Goal: Find specific page/section: Find specific page/section

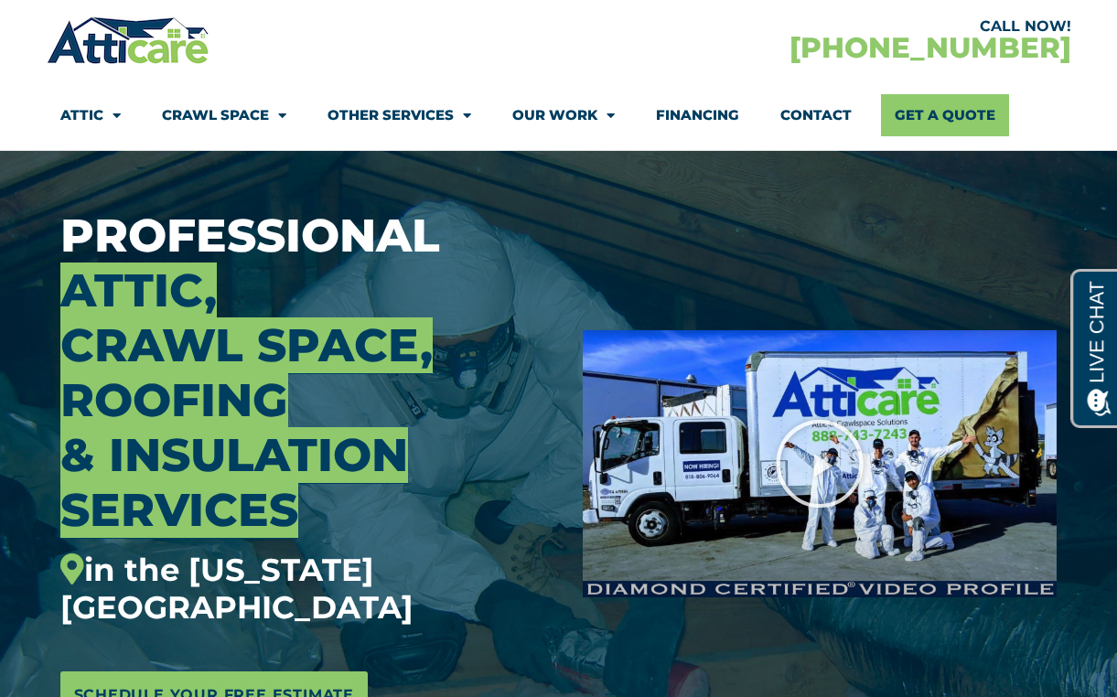
scroll to position [98, 0]
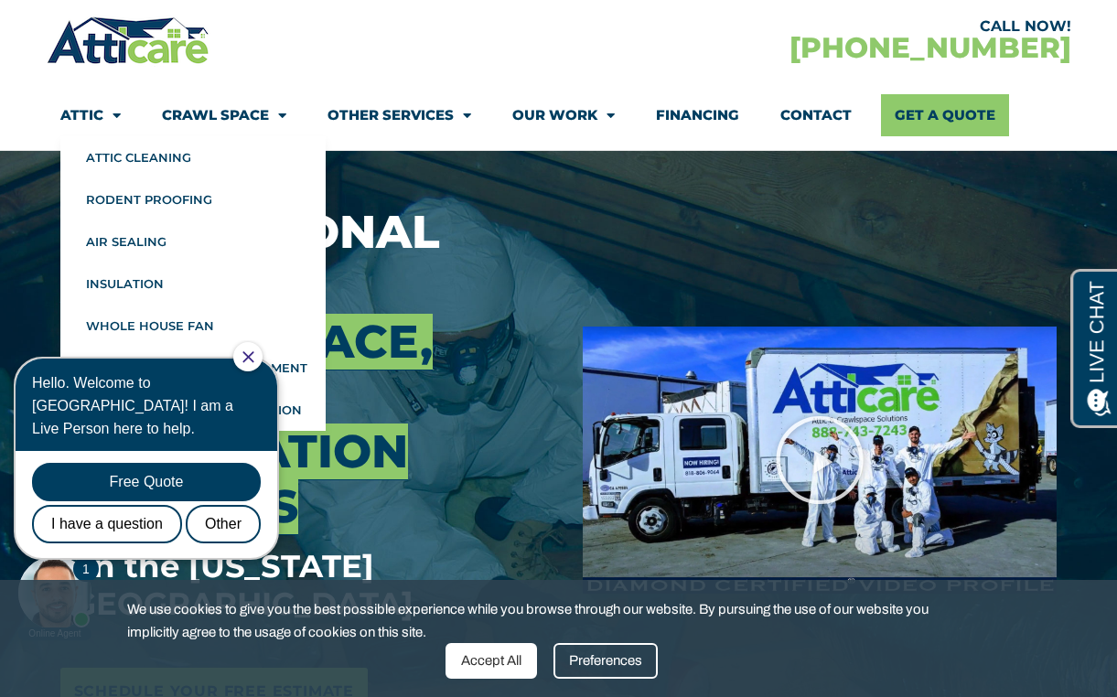
click at [100, 115] on link "Attic" at bounding box center [90, 115] width 60 height 42
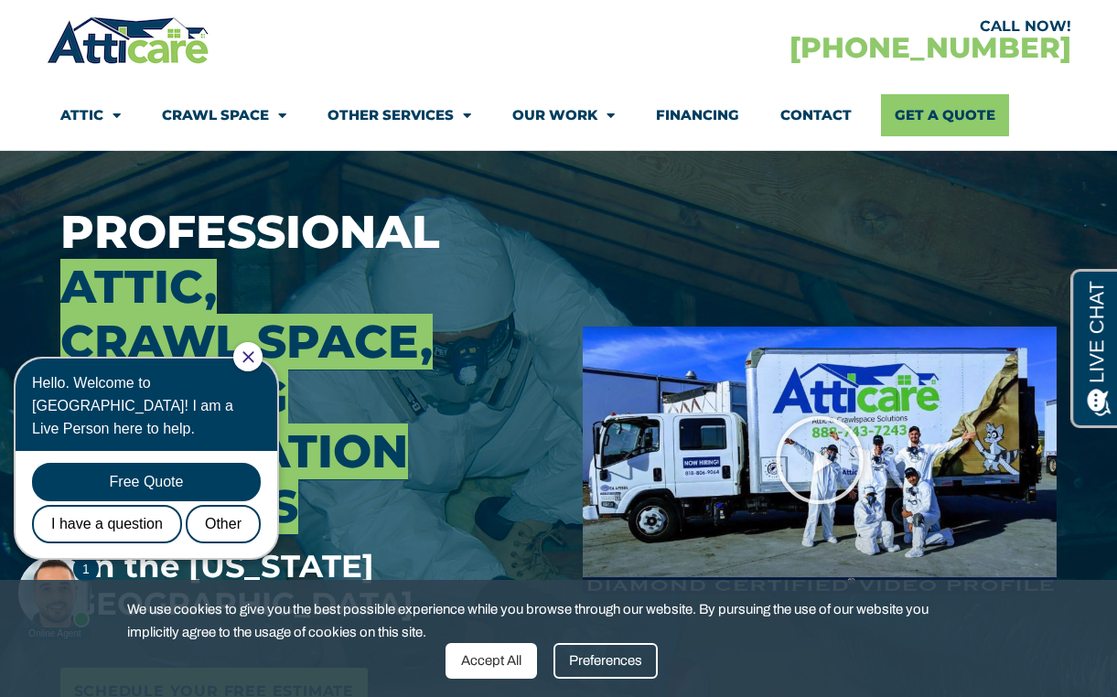
click at [100, 115] on link "Attic" at bounding box center [90, 115] width 60 height 42
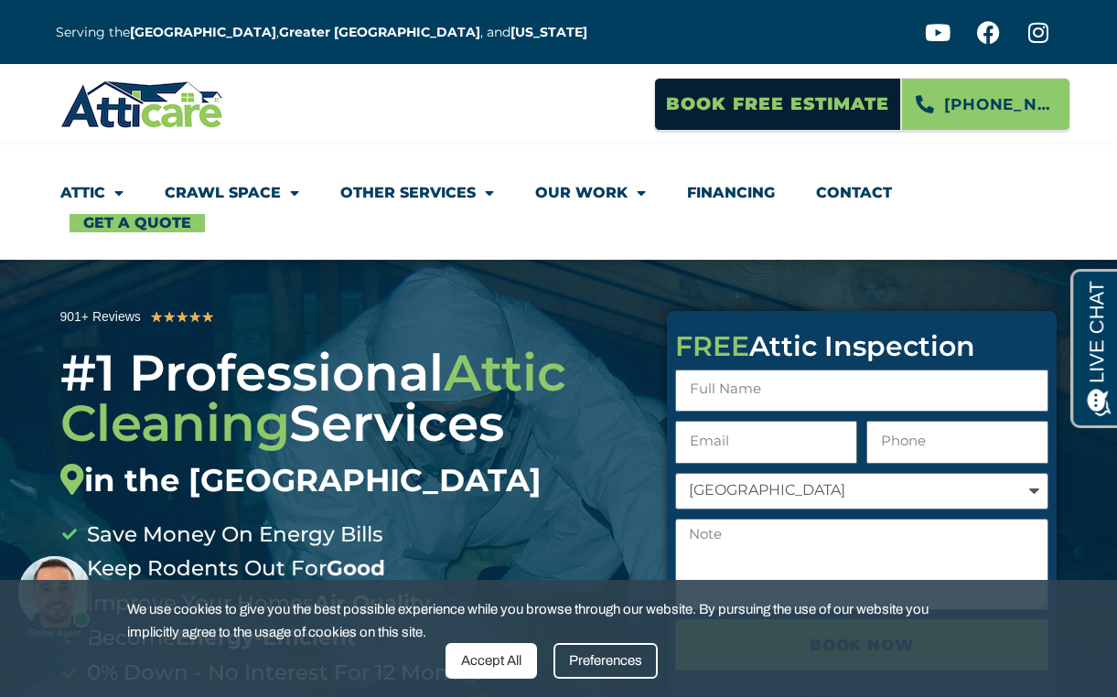
click at [91, 190] on link "Attic" at bounding box center [91, 193] width 63 height 42
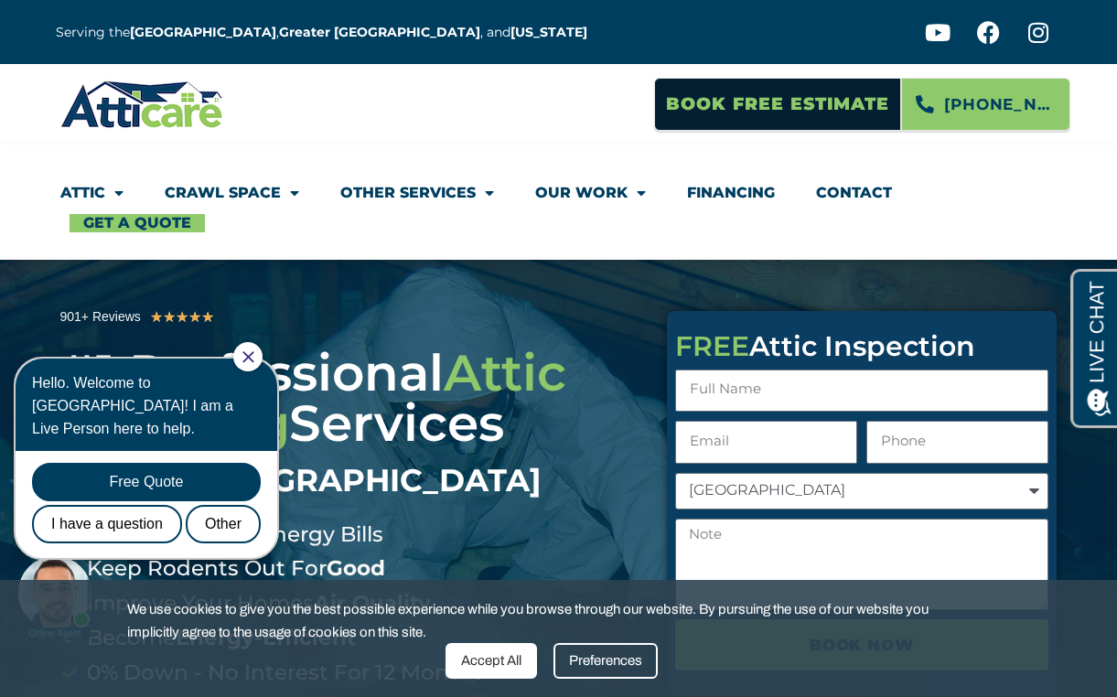
click at [254, 361] on icon "Close Chat" at bounding box center [249, 357] width 12 height 12
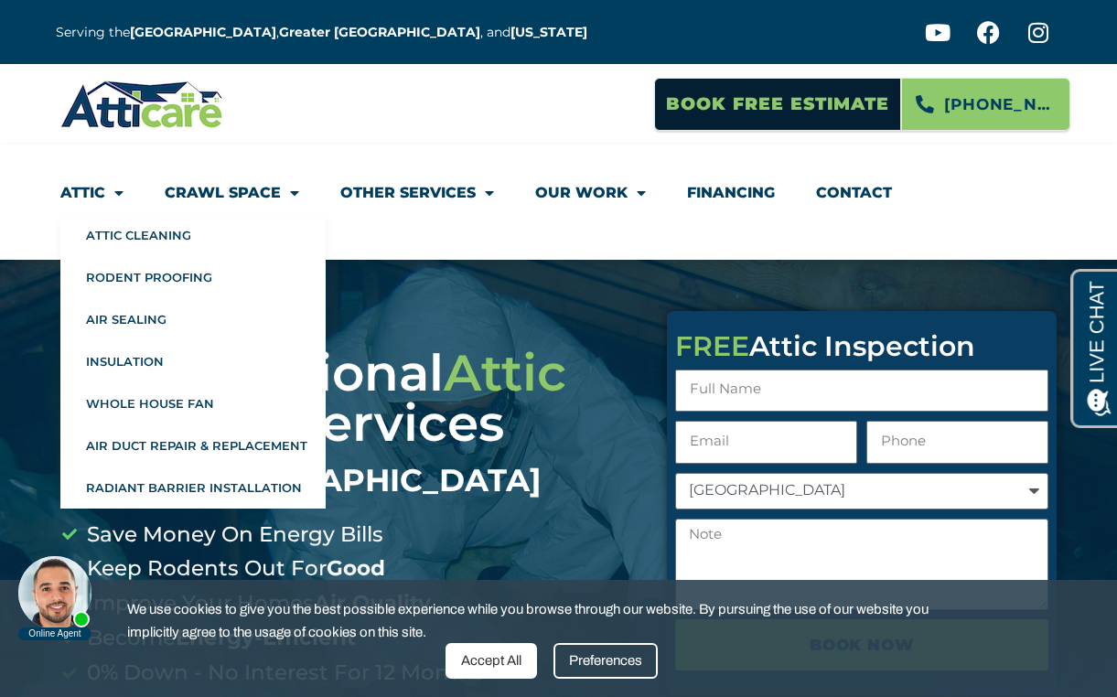
click at [90, 186] on link "Attic" at bounding box center [91, 193] width 63 height 42
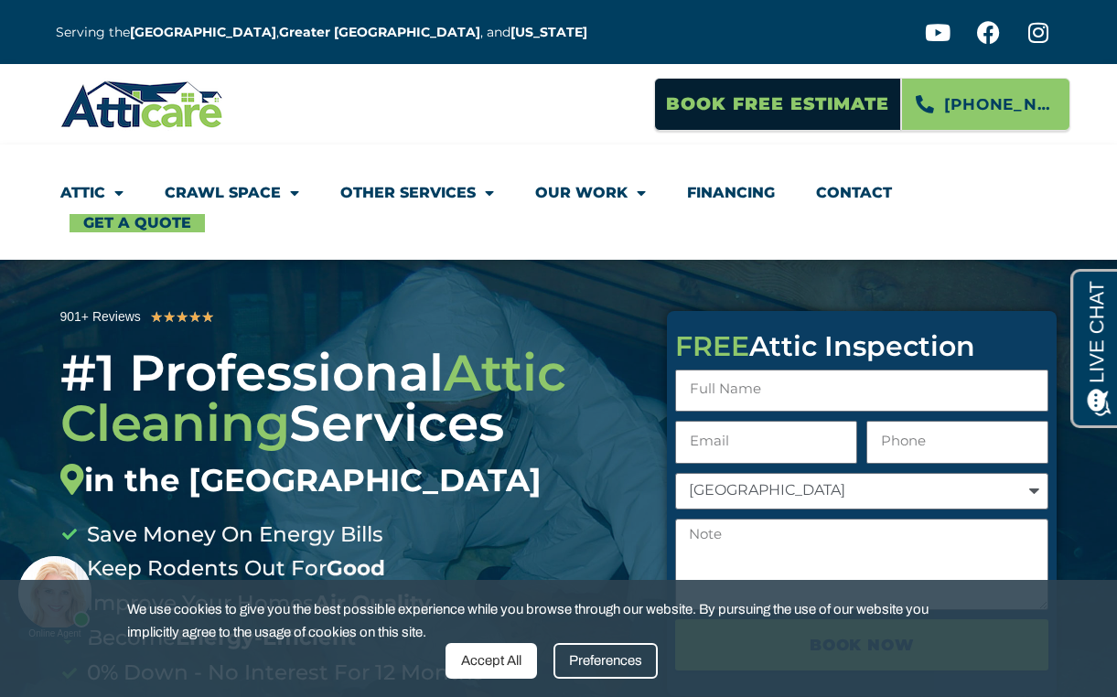
click at [90, 186] on link "Attic" at bounding box center [91, 193] width 63 height 42
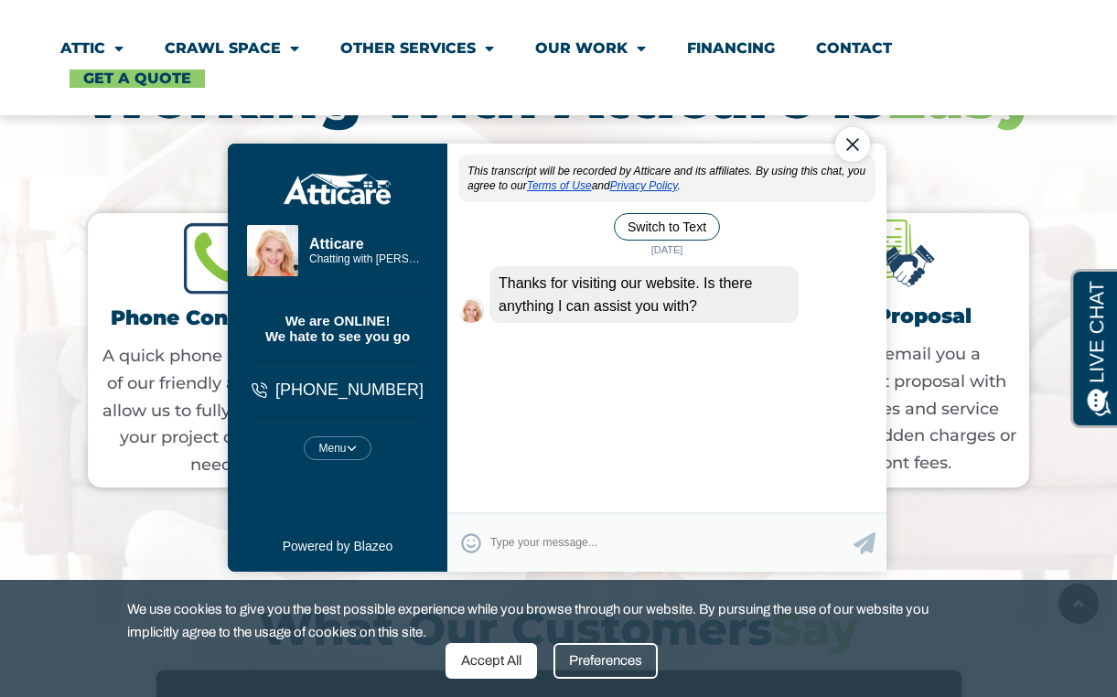
click at [852, 156] on div "Close Chat" at bounding box center [852, 144] width 35 height 35
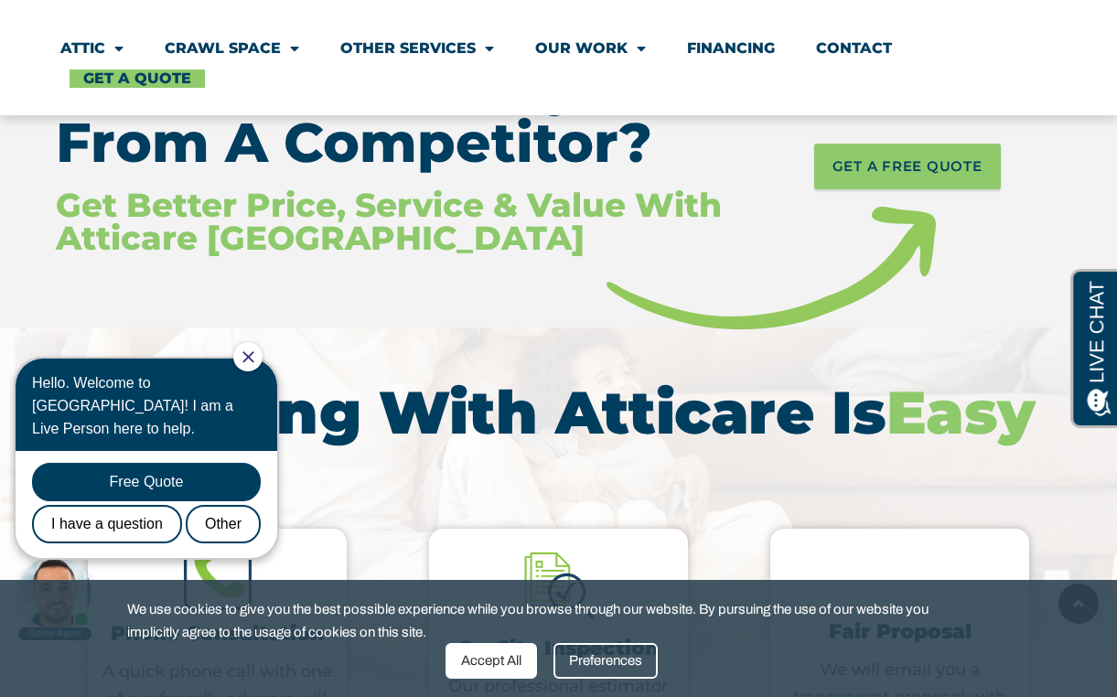
scroll to position [2038, 0]
